Goal: Transaction & Acquisition: Purchase product/service

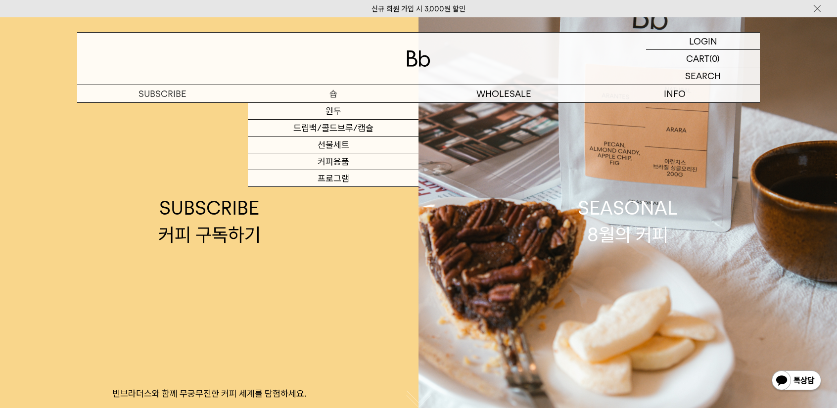
click at [333, 107] on link "원두" at bounding box center [333, 111] width 171 height 17
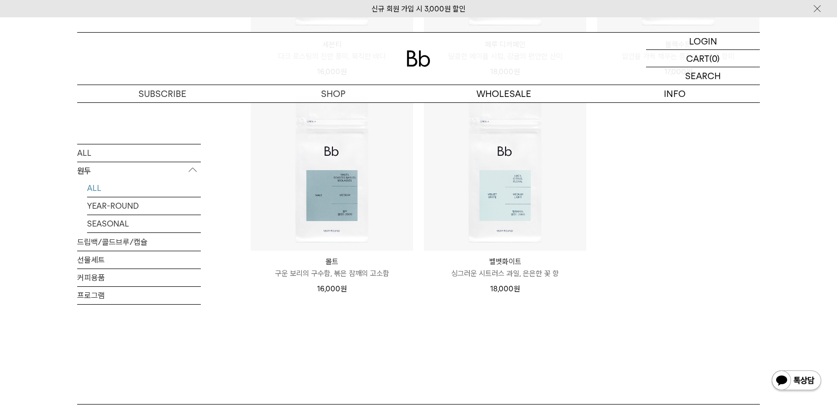
scroll to position [742, 0]
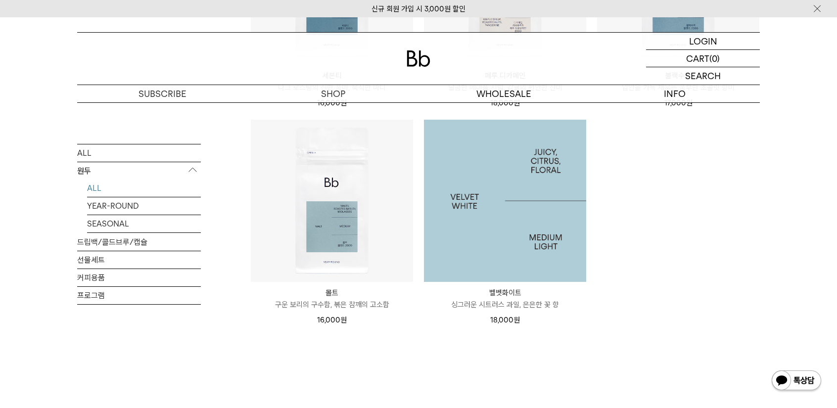
click at [513, 256] on img at bounding box center [505, 201] width 162 height 162
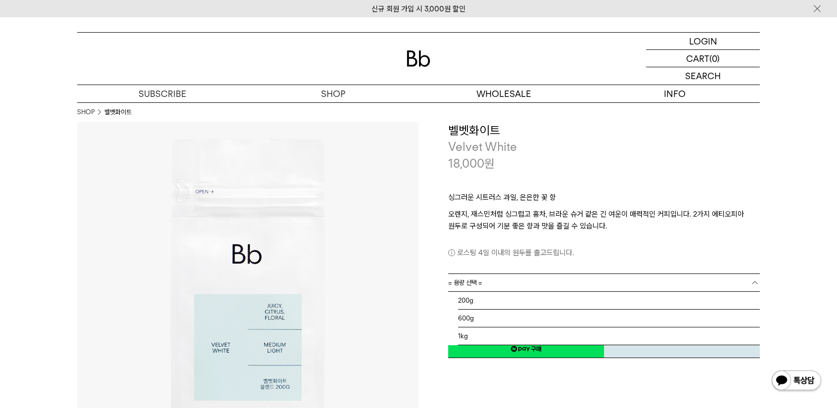
click at [478, 286] on span "= 용량 선택 =" at bounding box center [465, 282] width 34 height 17
click at [470, 336] on li "1kg" at bounding box center [609, 337] width 302 height 18
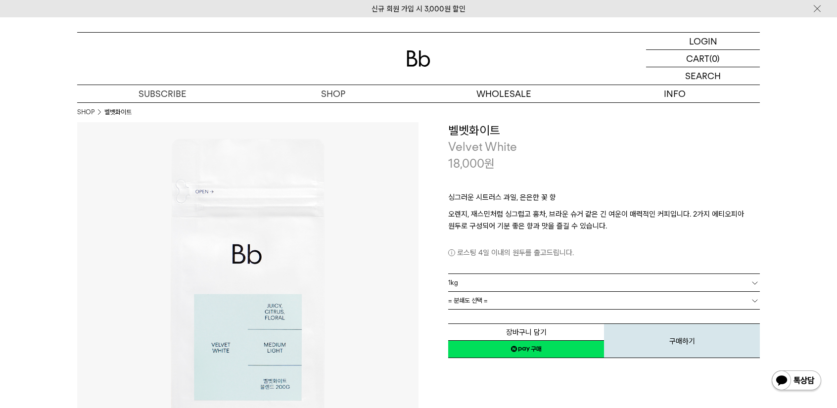
click at [477, 301] on span "= 분쇄도 선택 =" at bounding box center [468, 300] width 40 height 17
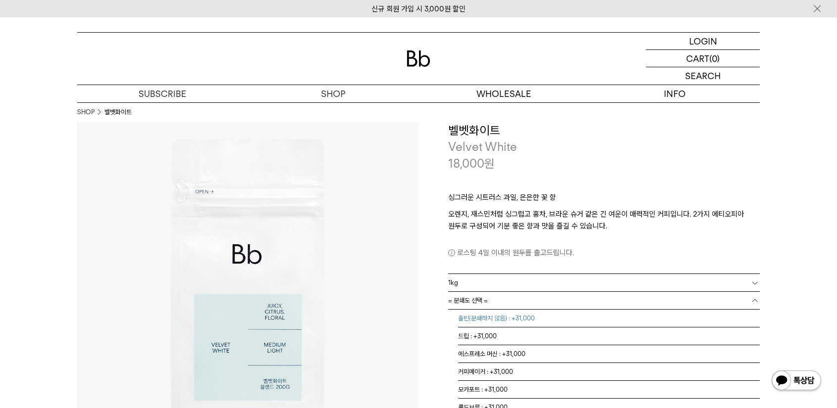
click at [482, 320] on li "홀빈(분쇄하지 않음) : +31,000" at bounding box center [609, 319] width 302 height 18
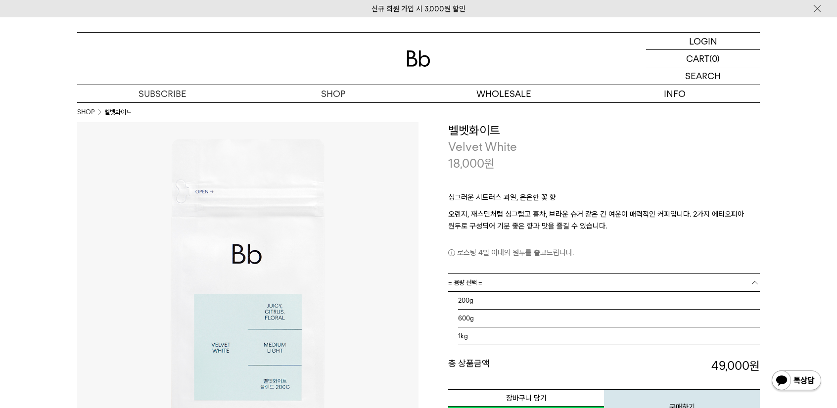
click at [505, 280] on link "= 용량 선택 =" at bounding box center [604, 282] width 312 height 17
click at [478, 321] on li "600g" at bounding box center [609, 319] width 302 height 18
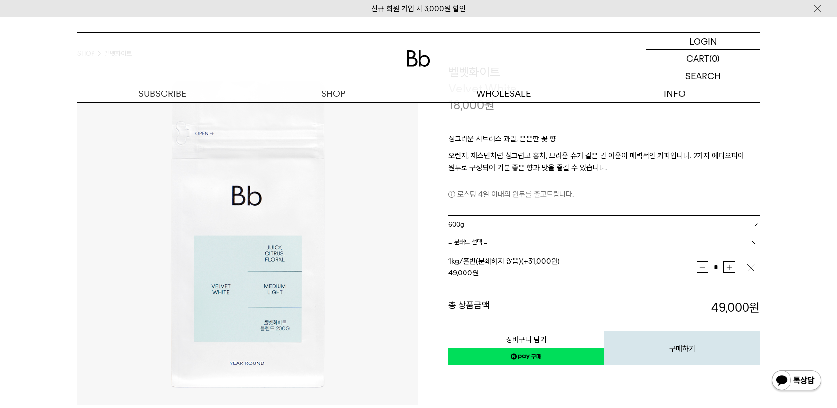
scroll to position [99, 0]
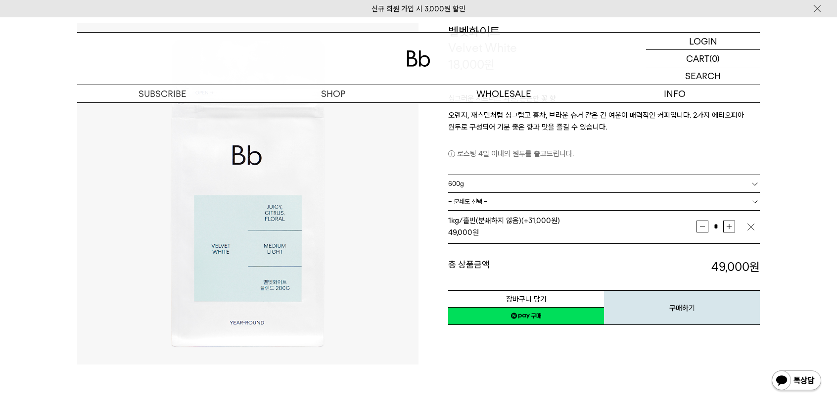
click at [499, 201] on link "= 분쇄도 선택 =" at bounding box center [604, 201] width 312 height 17
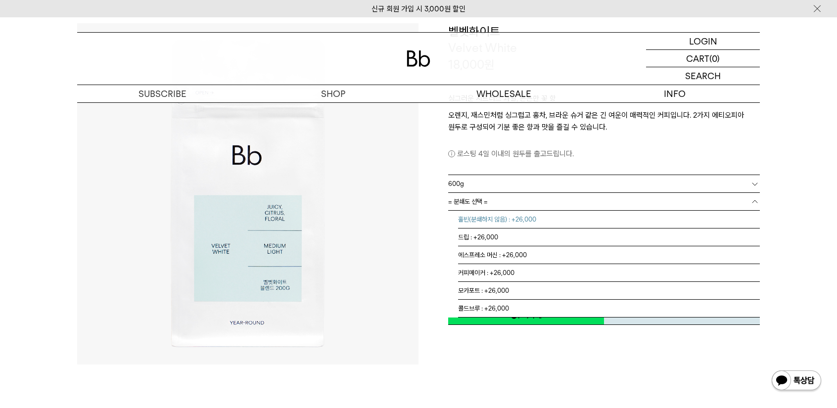
click at [493, 217] on li "홀빈(분쇄하지 않음) : +26,000" at bounding box center [609, 220] width 302 height 18
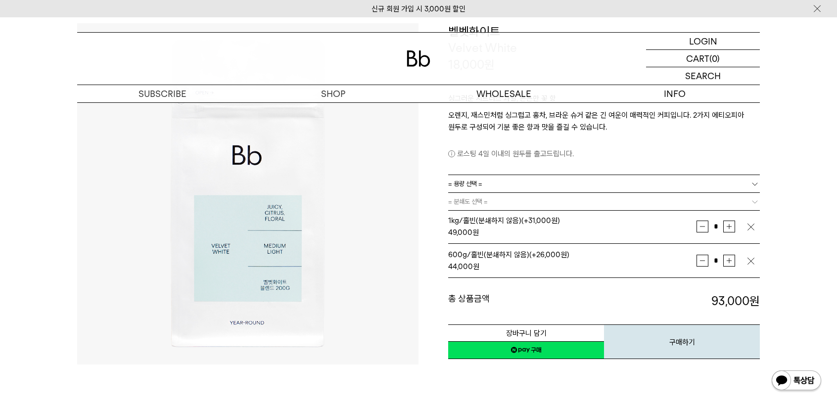
click at [754, 230] on img "button" at bounding box center [751, 227] width 10 height 10
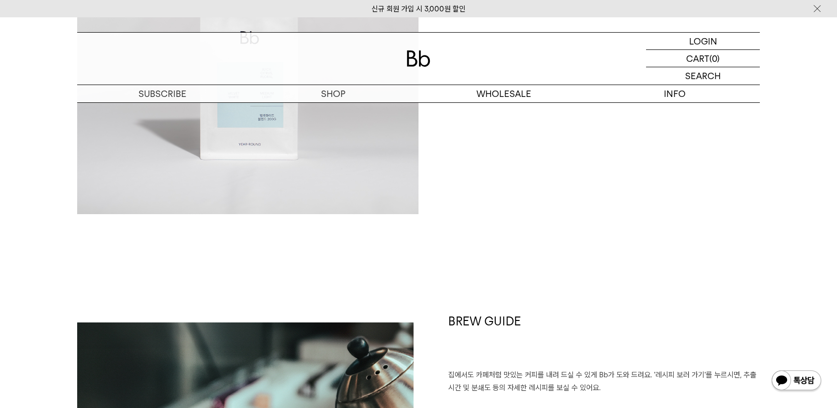
scroll to position [891, 0]
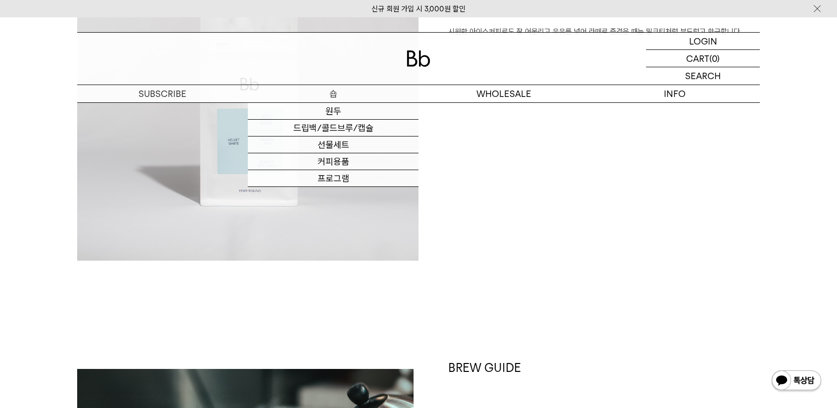
click at [340, 109] on link "원두" at bounding box center [333, 111] width 171 height 17
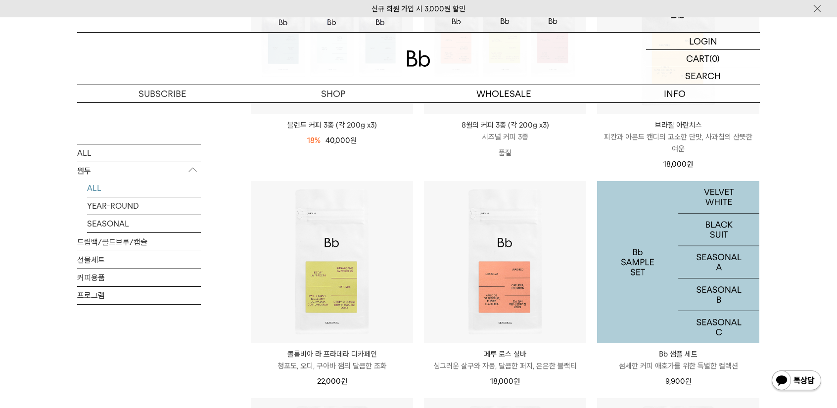
scroll to position [247, 0]
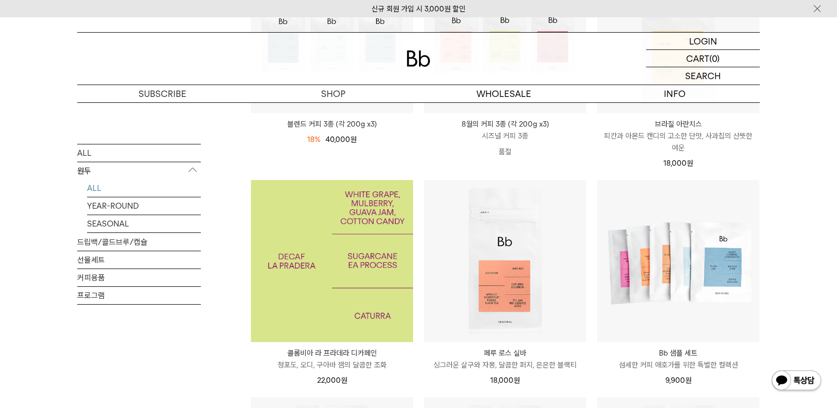
click at [323, 313] on img at bounding box center [332, 261] width 162 height 162
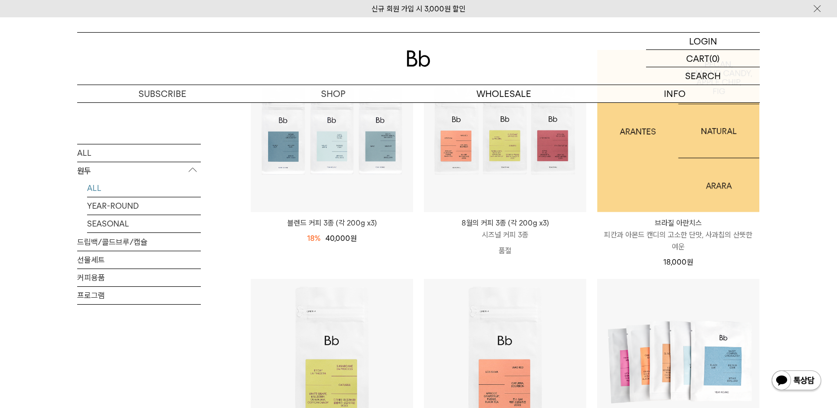
scroll to position [297, 0]
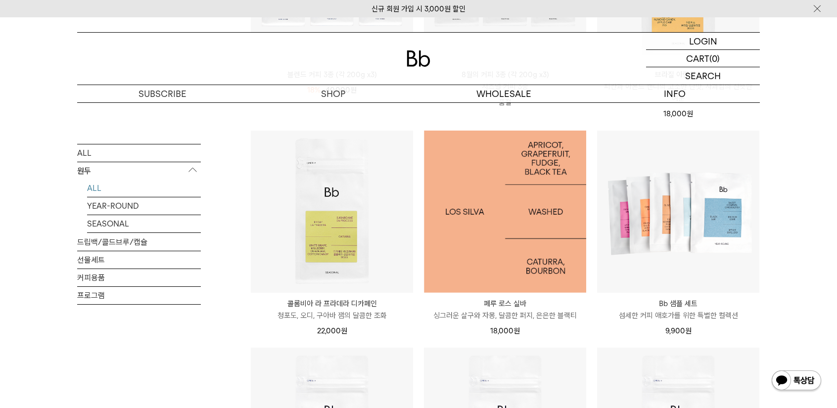
click at [522, 256] on img at bounding box center [505, 212] width 162 height 162
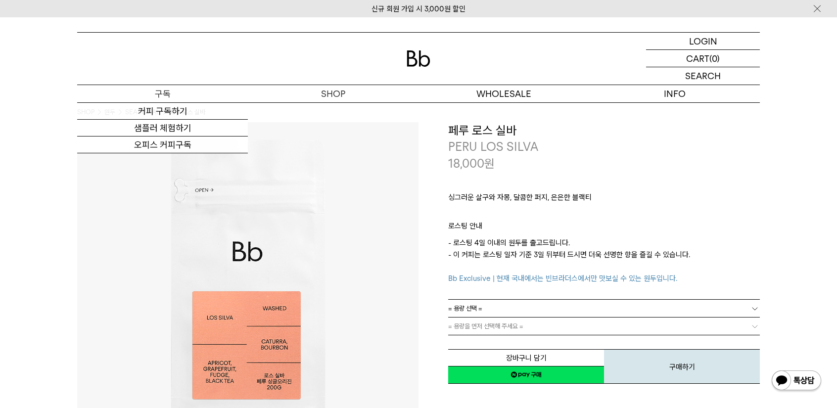
click at [177, 94] on p "구독" at bounding box center [162, 93] width 171 height 17
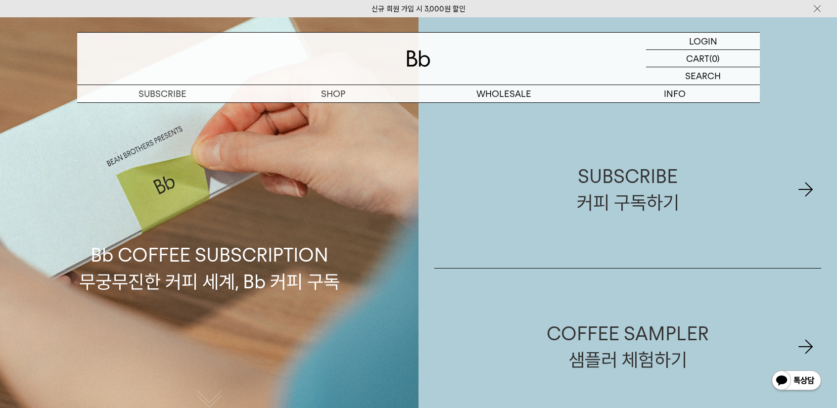
click at [537, 175] on link "SUBSCRIBE 커피 구독하기" at bounding box center [627, 189] width 387 height 157
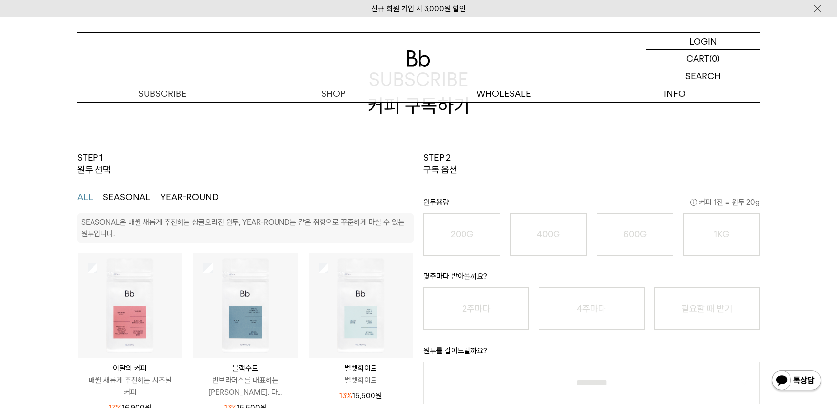
scroll to position [99, 0]
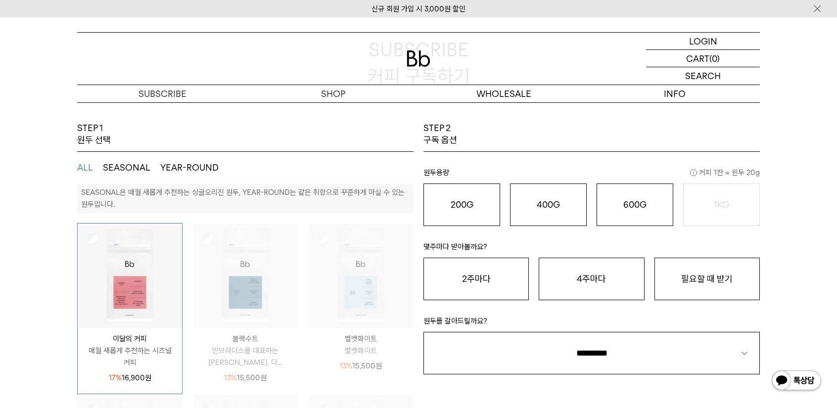
click at [198, 241] on img at bounding box center [245, 276] width 104 height 104
click at [564, 199] on div "400G 31,000 원" at bounding box center [549, 205] width 66 height 12
click at [499, 291] on button "2주마다" at bounding box center [476, 279] width 105 height 43
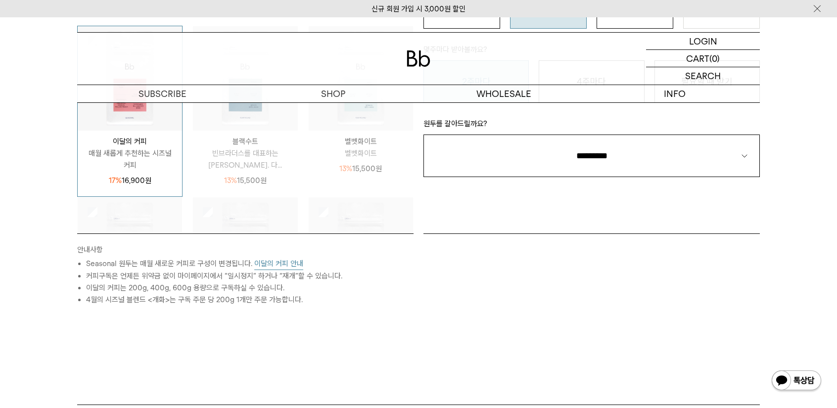
scroll to position [297, 0]
click at [630, 163] on select "**********" at bounding box center [592, 155] width 336 height 43
click at [602, 157] on select "**********" at bounding box center [592, 155] width 336 height 43
select select "**"
click at [424, 134] on select "**********" at bounding box center [592, 155] width 336 height 43
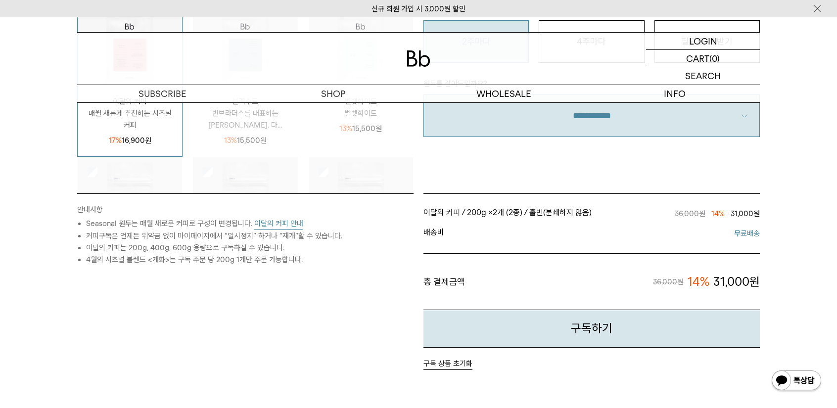
scroll to position [346, 0]
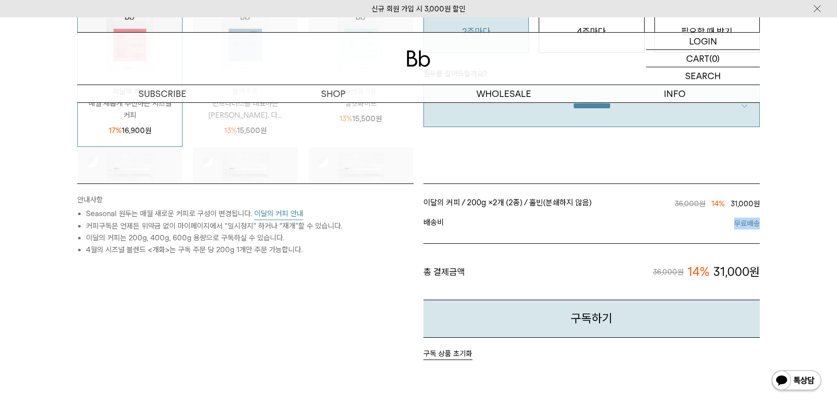
drag, startPoint x: 729, startPoint y: 229, endPoint x: 786, endPoint y: 230, distance: 56.4
click at [785, 230] on div "STEP 1 원두 선택 ALL SEASONAL YEAR-ROUND SEASONAL은 매월 새롭게 추천하는 싱글오리진 원두, YEAR-ROUND…" at bounding box center [418, 167] width 837 height 584
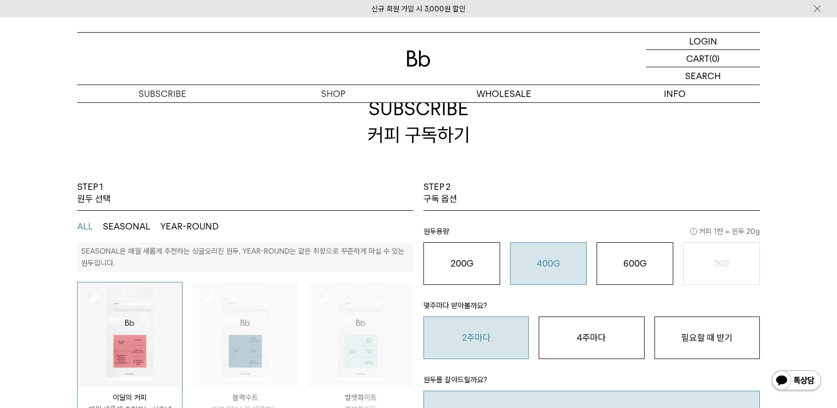
scroll to position [0, 0]
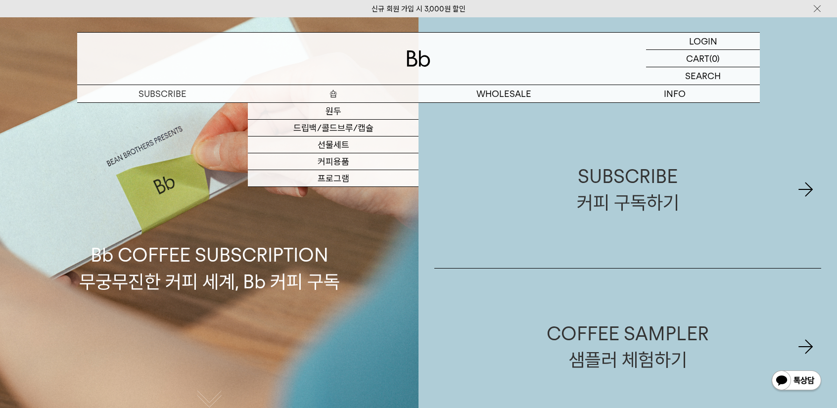
click at [340, 109] on link "원두" at bounding box center [333, 111] width 171 height 17
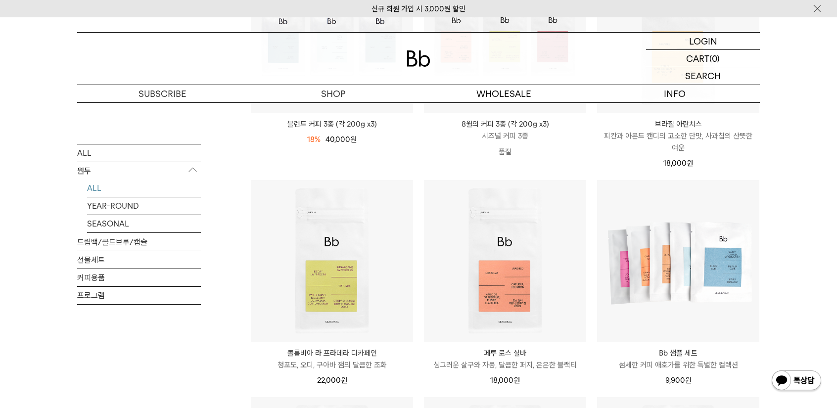
scroll to position [346, 0]
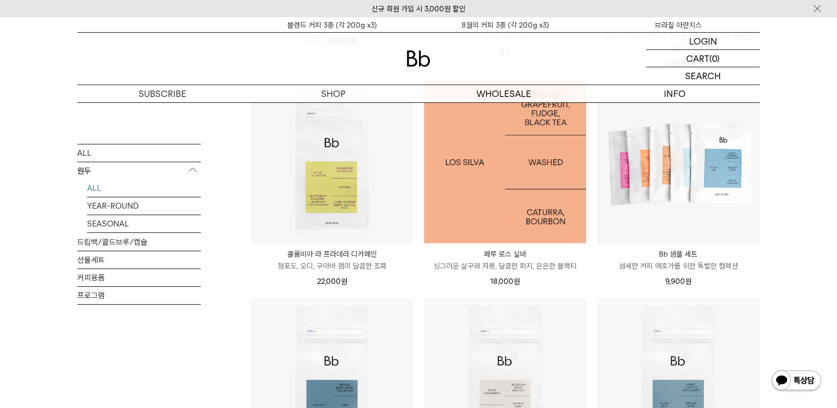
click at [518, 230] on img at bounding box center [505, 162] width 162 height 162
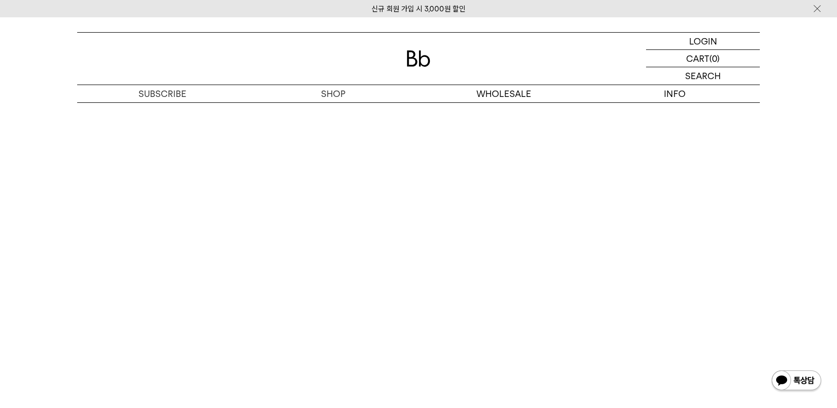
scroll to position [1732, 0]
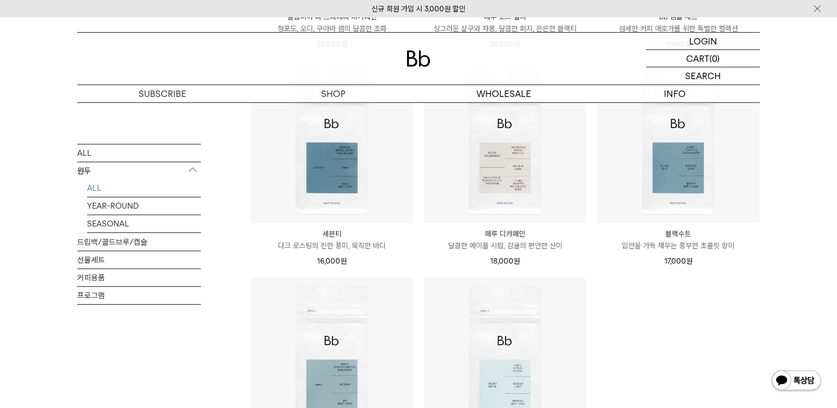
scroll to position [594, 0]
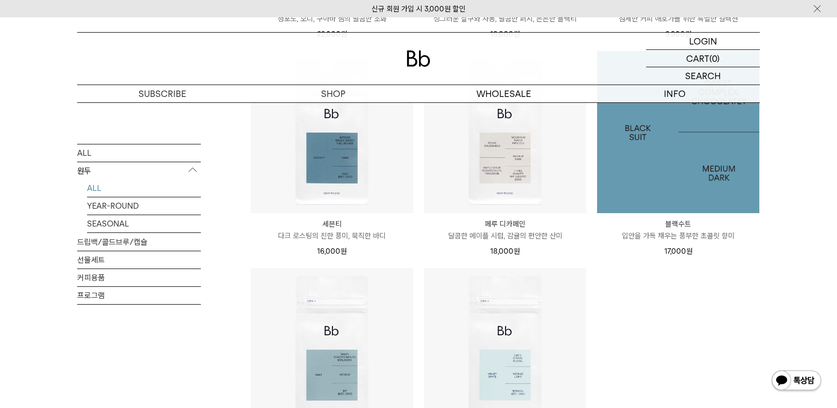
click at [707, 202] on img at bounding box center [678, 132] width 162 height 162
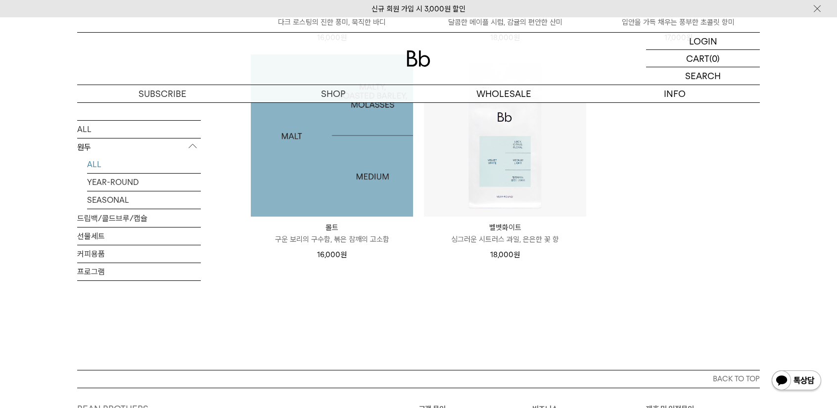
scroll to position [792, 0]
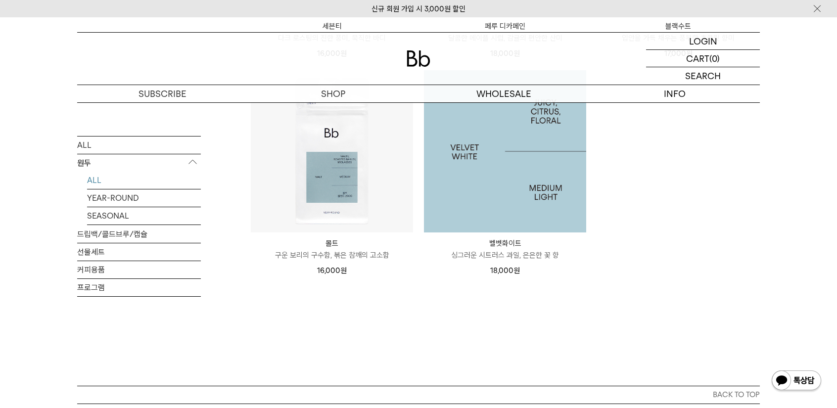
click at [526, 179] on img at bounding box center [505, 151] width 162 height 162
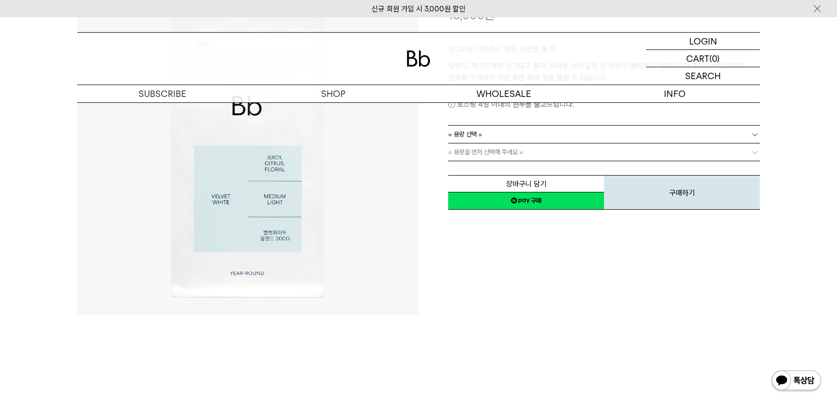
scroll to position [99, 0]
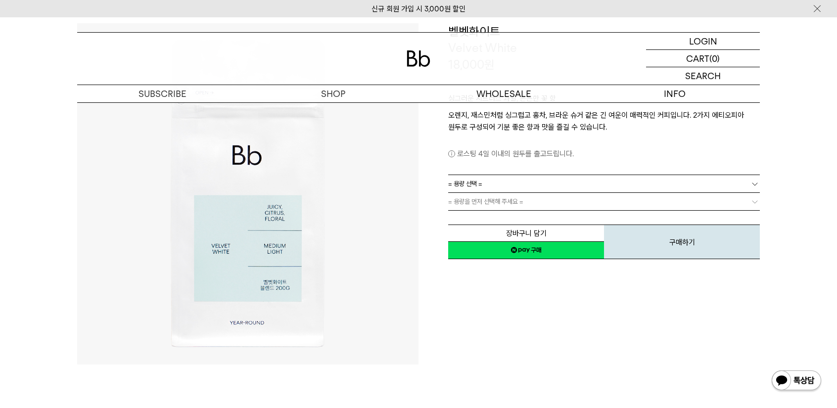
click at [498, 182] on link "= 용량 선택 =" at bounding box center [604, 183] width 312 height 17
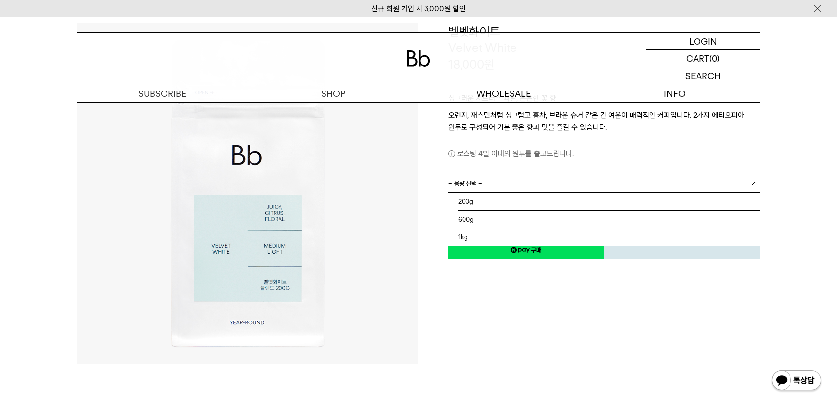
click at [477, 188] on span "= 용량 선택 =" at bounding box center [465, 183] width 34 height 17
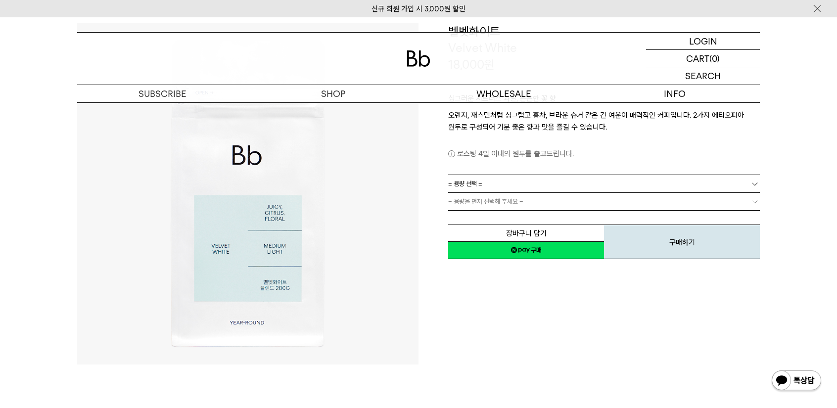
click at [478, 188] on span "= 용량 선택 =" at bounding box center [465, 183] width 34 height 17
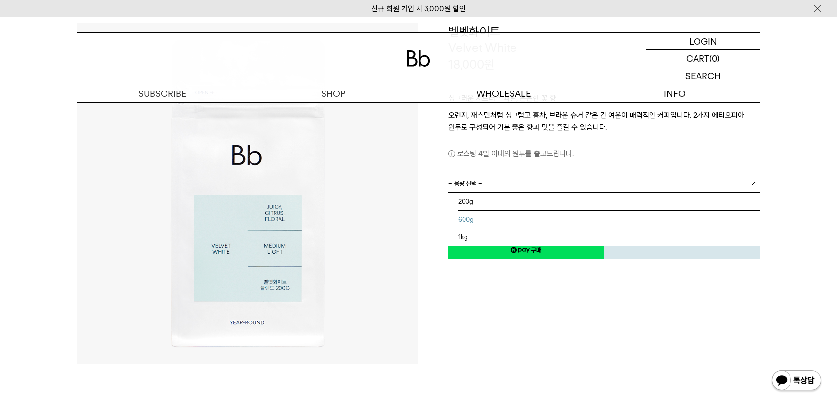
click at [478, 220] on li "600g" at bounding box center [609, 220] width 302 height 18
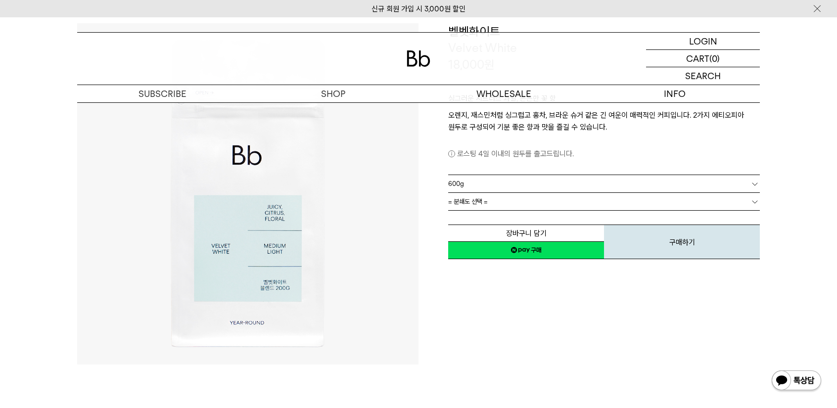
click at [500, 204] on link "= 분쇄도 선택 =" at bounding box center [604, 201] width 312 height 17
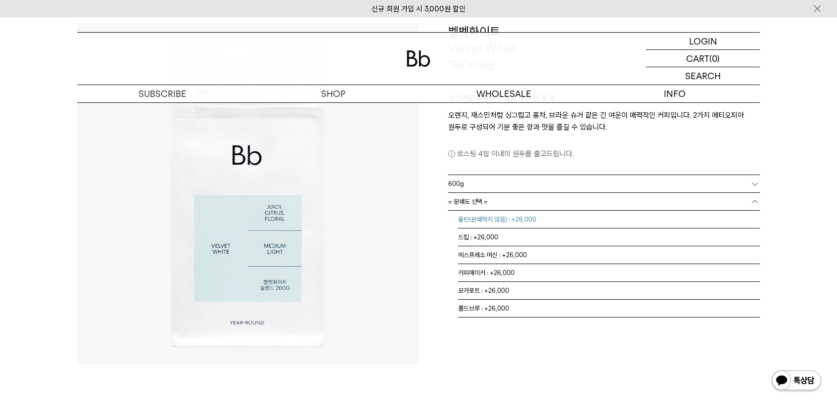
click at [493, 221] on li "홀빈(분쇄하지 않음) : +26,000" at bounding box center [609, 220] width 302 height 18
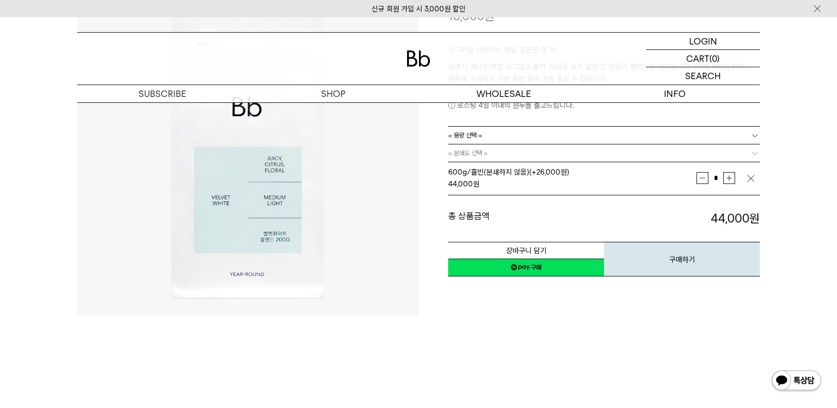
scroll to position [148, 0]
click at [660, 250] on button "구매하기" at bounding box center [682, 258] width 156 height 35
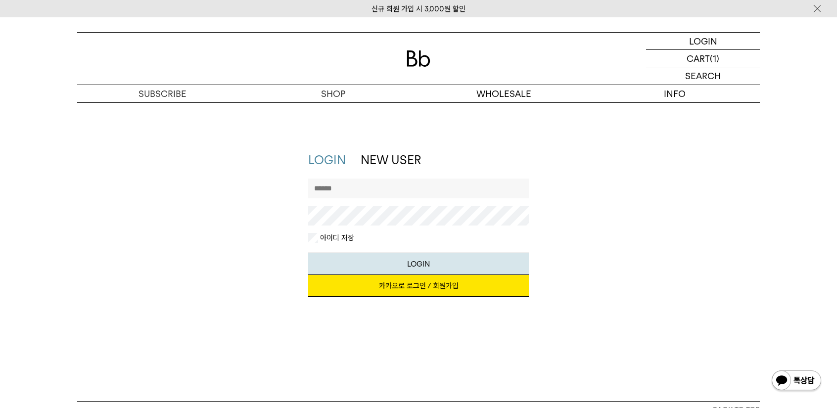
click at [445, 290] on link "카카오로 로그인 / 회원가입" at bounding box center [418, 286] width 221 height 22
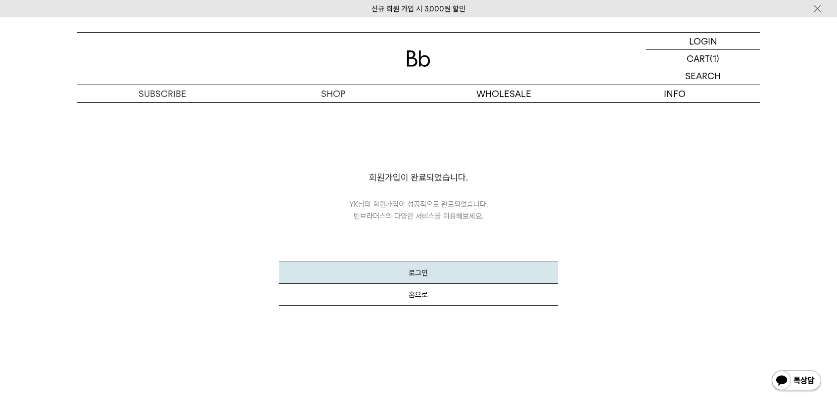
click at [415, 276] on button "로그인" at bounding box center [418, 273] width 279 height 22
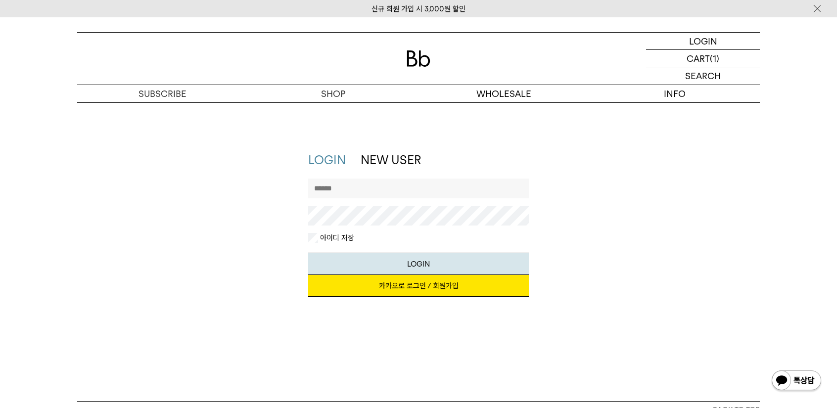
click at [414, 283] on link "카카오로 로그인 / 회원가입" at bounding box center [418, 286] width 221 height 22
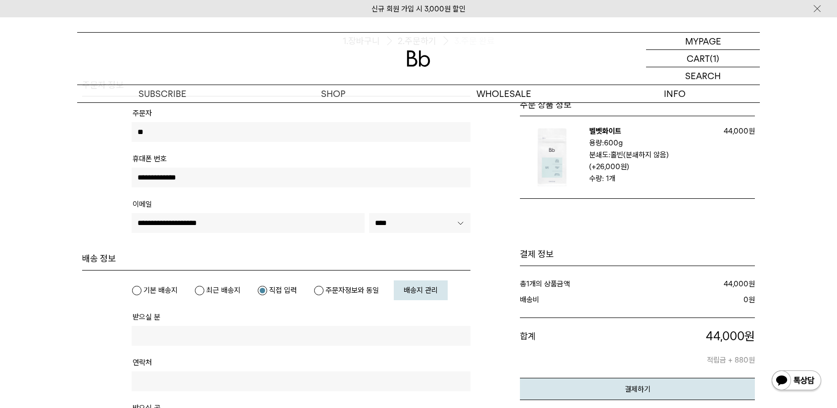
scroll to position [198, 0]
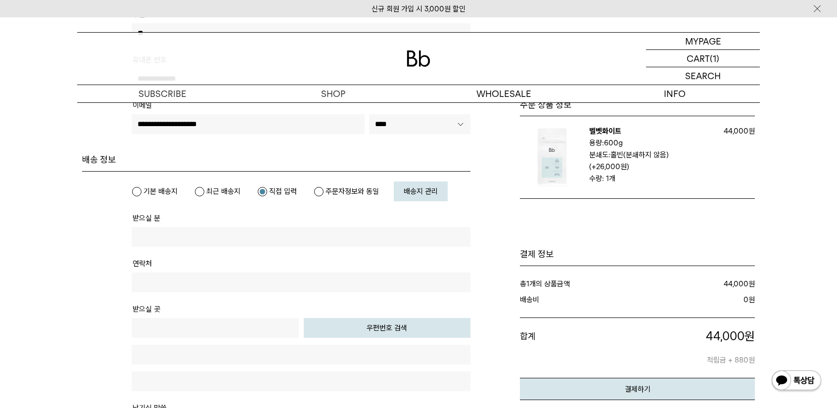
click at [557, 167] on img at bounding box center [552, 157] width 64 height 64
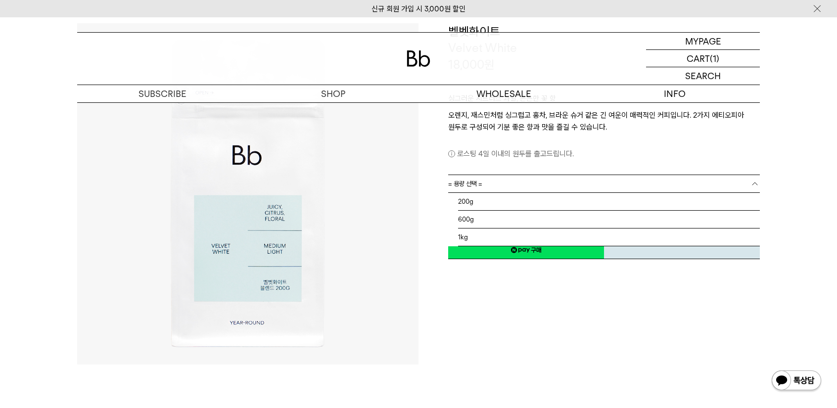
click at [532, 183] on link "= 용량 선택 =" at bounding box center [604, 183] width 312 height 17
click at [484, 234] on li "1kg" at bounding box center [609, 238] width 302 height 18
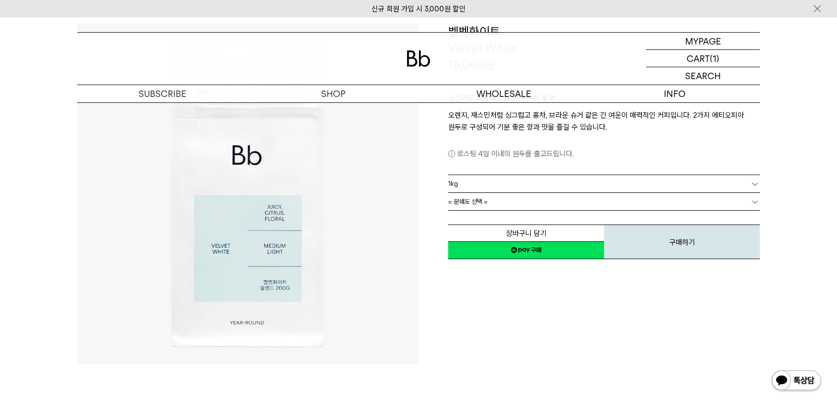
click at [514, 198] on link "= 분쇄도 선택 =" at bounding box center [604, 201] width 312 height 17
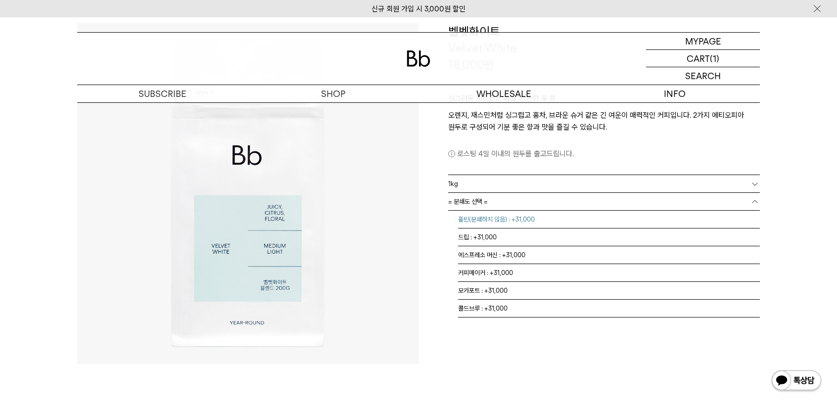
click at [493, 215] on li "홀빈(분쇄하지 않음) : +31,000" at bounding box center [609, 220] width 302 height 18
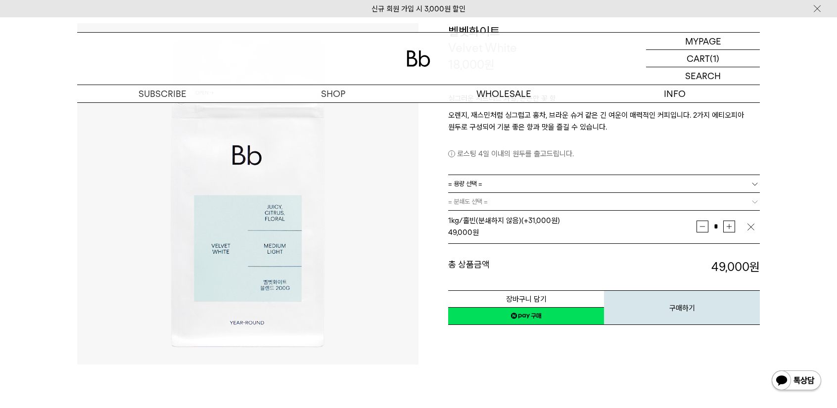
click at [563, 302] on button "장바구니 담기" at bounding box center [526, 298] width 156 height 17
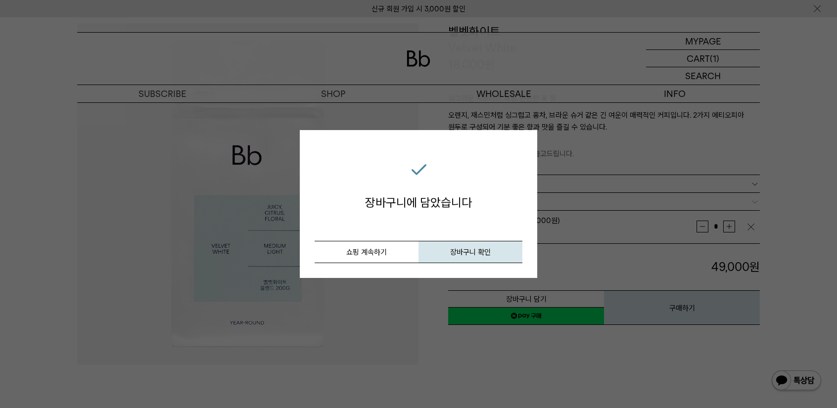
click at [490, 253] on span "장바구니 확인" at bounding box center [470, 252] width 41 height 9
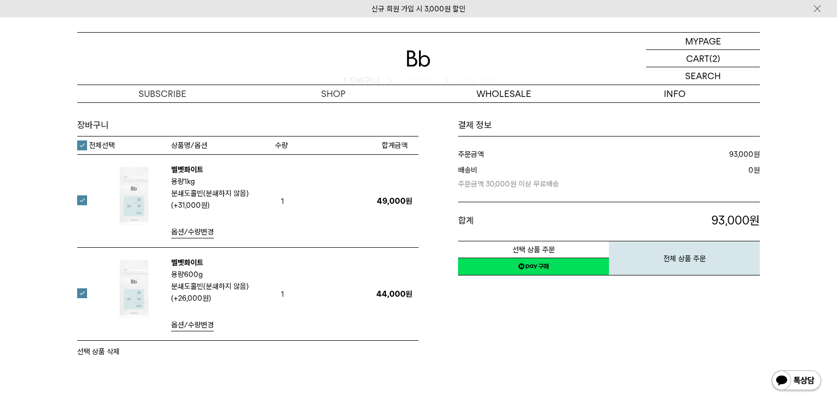
scroll to position [49, 0]
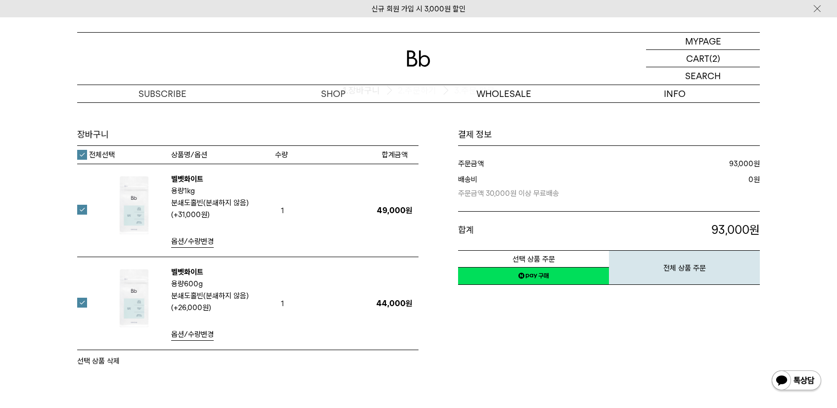
click at [189, 331] on span "옵션/수량변경" at bounding box center [192, 334] width 43 height 9
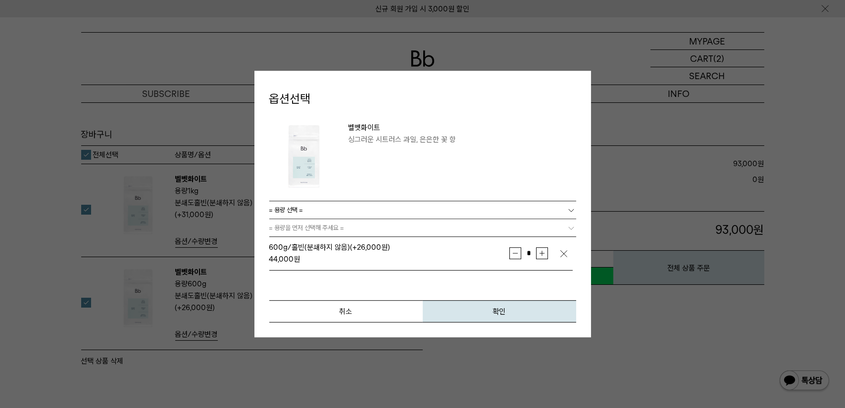
click at [513, 252] on button "감소" at bounding box center [515, 253] width 12 height 12
click at [520, 254] on span "* 증가 감소" at bounding box center [528, 253] width 39 height 15
click at [564, 252] on img at bounding box center [564, 254] width 10 height 10
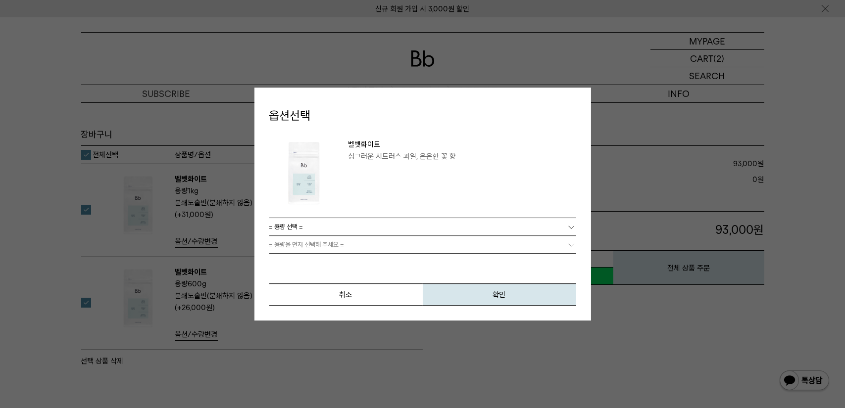
click at [517, 297] on button "확인" at bounding box center [499, 294] width 153 height 22
click at [372, 295] on button "취소" at bounding box center [345, 294] width 153 height 22
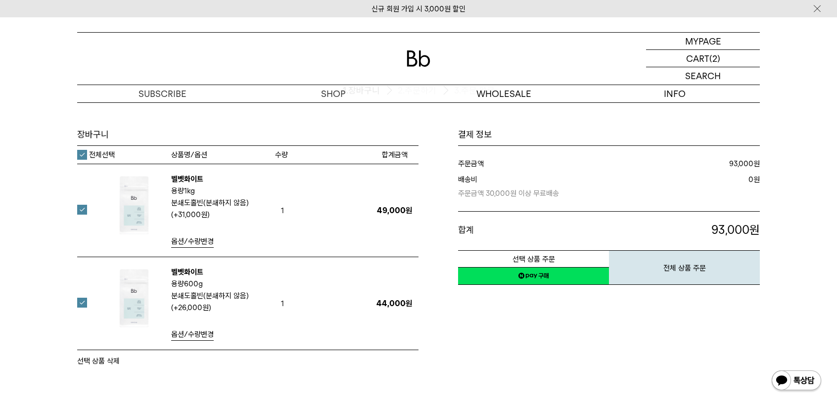
click at [75, 155] on div "장바구니 1. 장바구니 2. 주문하기 3. 주문 완료 [GEOGRAPHIC_DATA] 수량 1kg" at bounding box center [418, 210] width 712 height 314
click at [81, 156] on label "전체선택" at bounding box center [96, 155] width 38 height 10
click at [82, 206] on label at bounding box center [88, 210] width 22 height 10
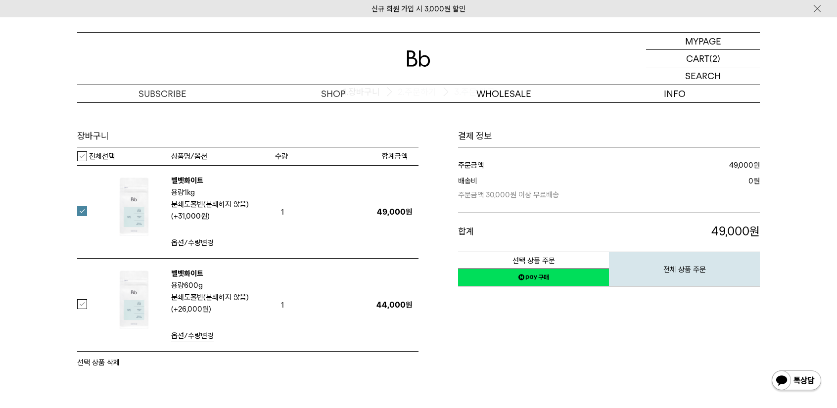
scroll to position [0, 0]
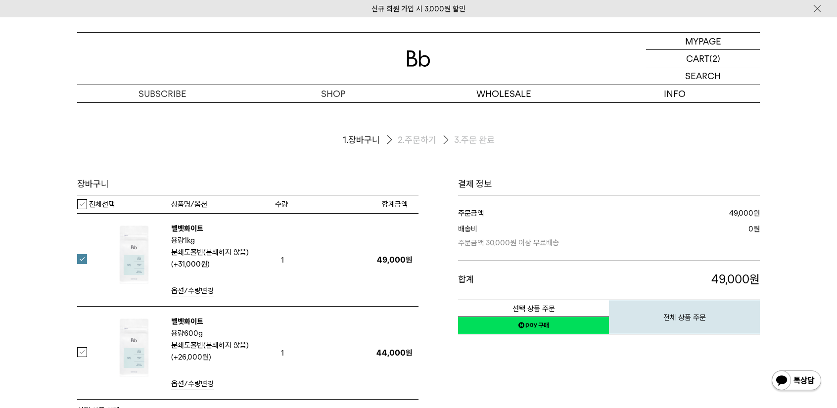
click at [520, 327] on link "네이버페이 구매하기" at bounding box center [533, 326] width 151 height 18
